Goal: Information Seeking & Learning: Learn about a topic

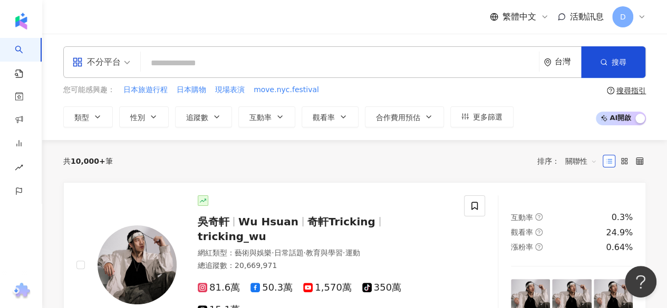
click at [165, 62] on input "search" at bounding box center [339, 63] width 389 height 20
type input "**********"
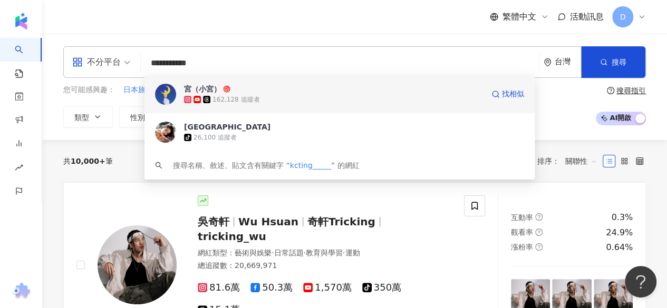
click at [349, 92] on span "宮（小宮）" at bounding box center [333, 89] width 299 height 11
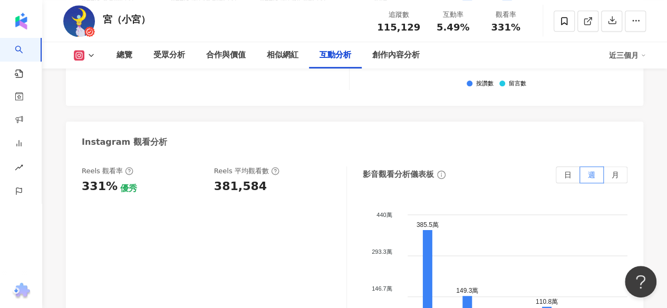
scroll to position [2424, 0]
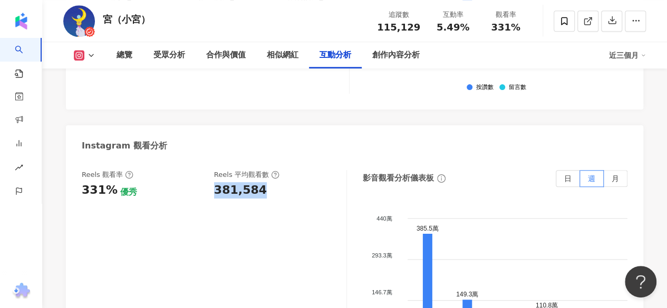
drag, startPoint x: 209, startPoint y: 154, endPoint x: 268, endPoint y: 159, distance: 59.2
click at [268, 170] on div "Reels 觀看率 331% 優秀 [PERSON_NAME] 平均觀看數 381,584" at bounding box center [209, 184] width 254 height 28
copy div "381,584"
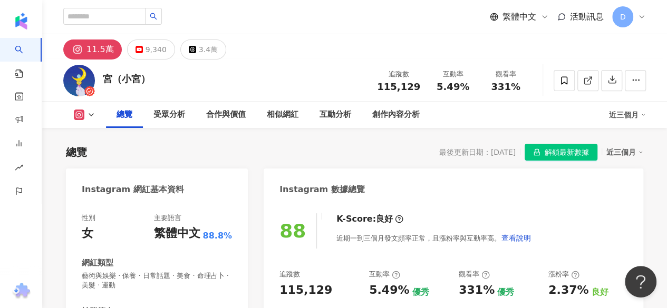
scroll to position [112, 0]
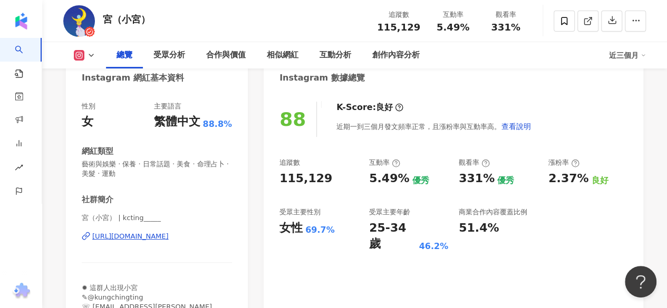
drag, startPoint x: 523, startPoint y: 153, endPoint x: 408, endPoint y: 221, distance: 133.7
click at [523, 153] on div "88 K-Score : 良好 近期一到三個月發文頻率正常，且漲粉率與互動率高。 查看說明 追蹤數 115,129 互動率 5.49% 優秀 觀看率 331%…" at bounding box center [452, 209] width 379 height 237
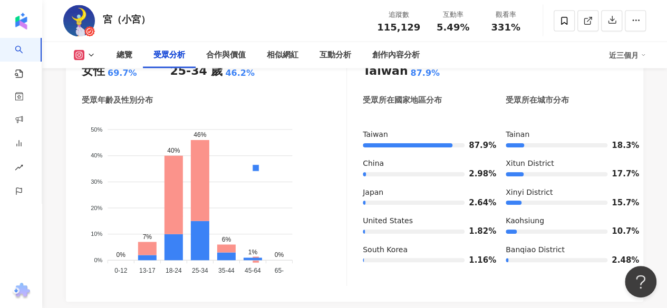
scroll to position [978, 0]
